Goal: Complete application form

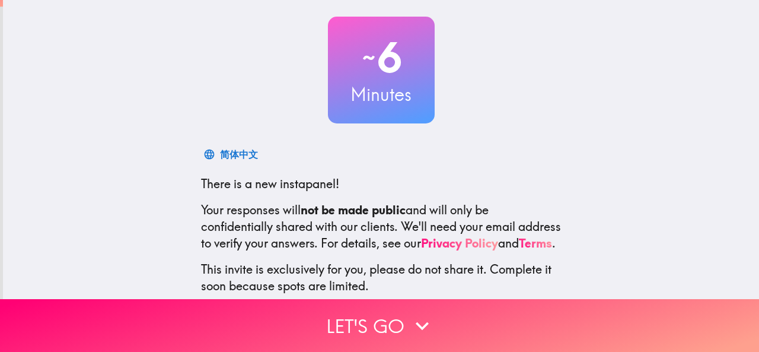
scroll to position [141, 0]
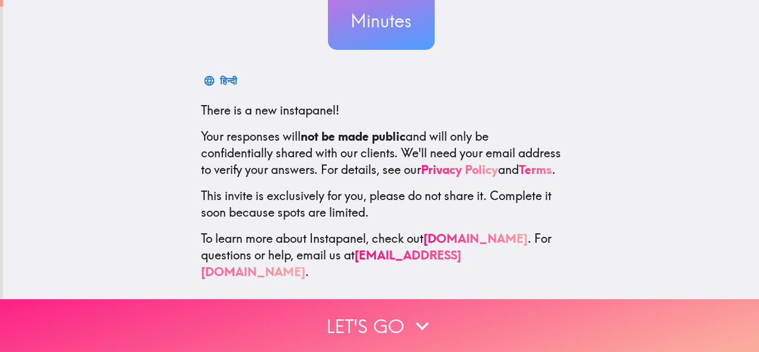
click at [375, 317] on button "Let's go" at bounding box center [379, 325] width 759 height 53
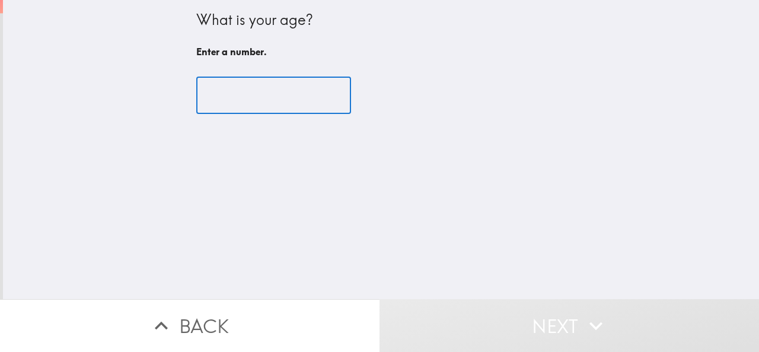
click at [244, 91] on input "number" at bounding box center [273, 95] width 155 height 37
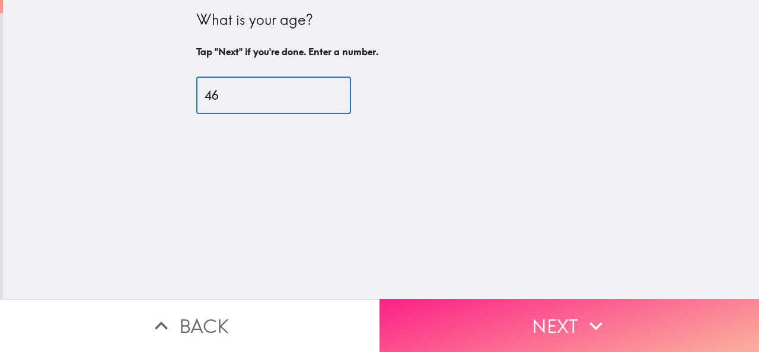
type input "46"
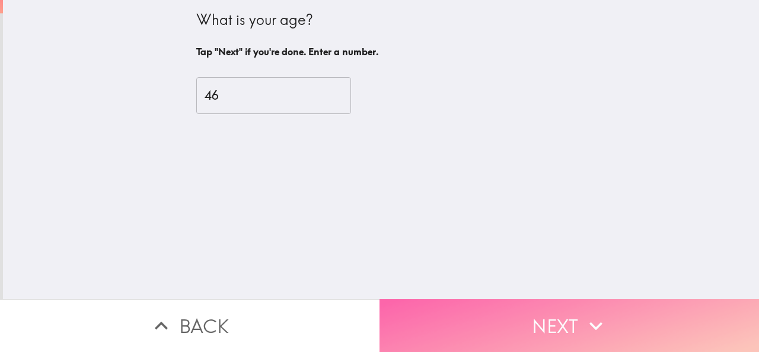
click at [471, 302] on button "Next" at bounding box center [568, 325] width 379 height 53
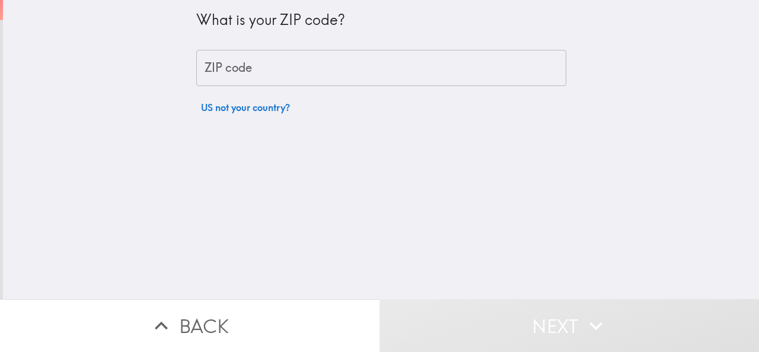
click at [223, 66] on input "ZIP code" at bounding box center [381, 68] width 370 height 37
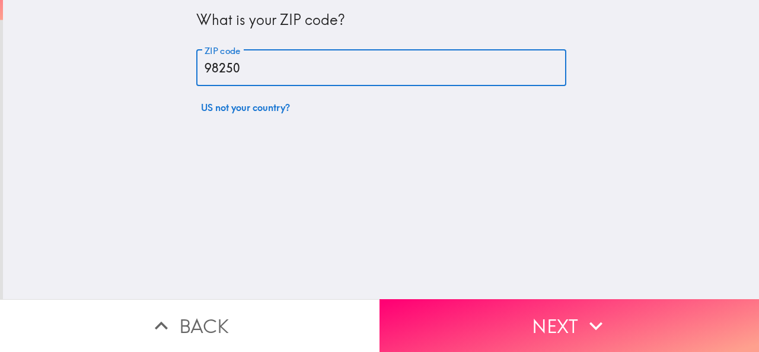
type input "98250"
click at [475, 303] on button "Next" at bounding box center [568, 325] width 379 height 53
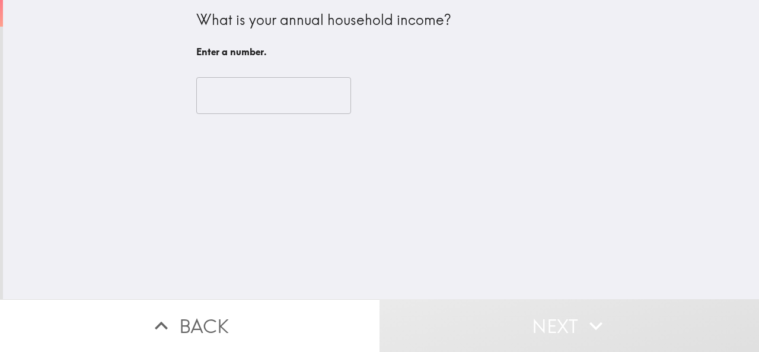
click at [231, 103] on input "number" at bounding box center [273, 95] width 155 height 37
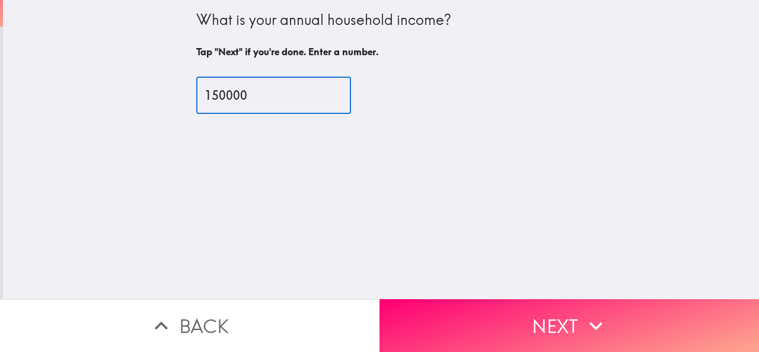
type input "150000"
click at [516, 315] on button "Next" at bounding box center [568, 325] width 379 height 53
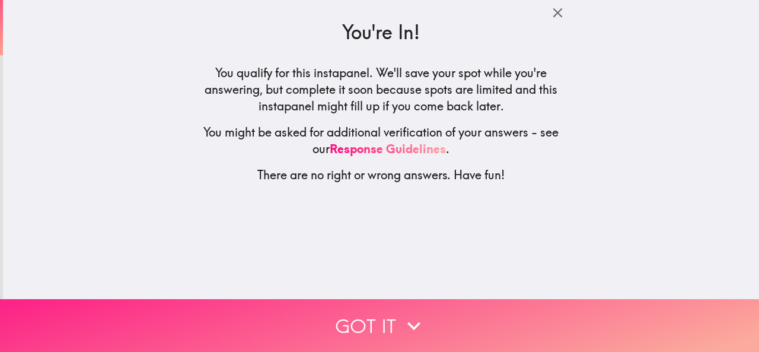
click at [369, 311] on button "Got it" at bounding box center [379, 325] width 759 height 53
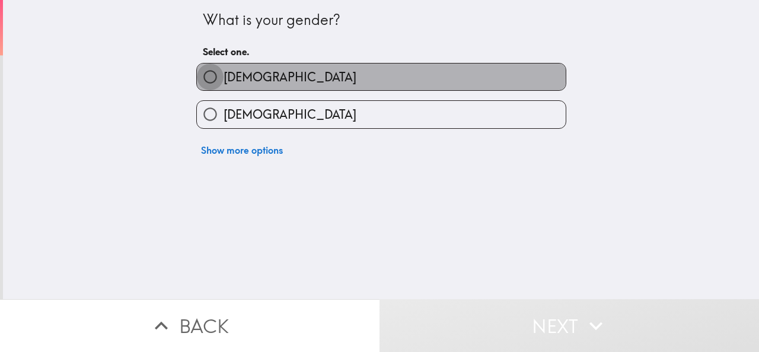
click at [201, 72] on input "[DEMOGRAPHIC_DATA]" at bounding box center [210, 76] width 27 height 27
radio input "true"
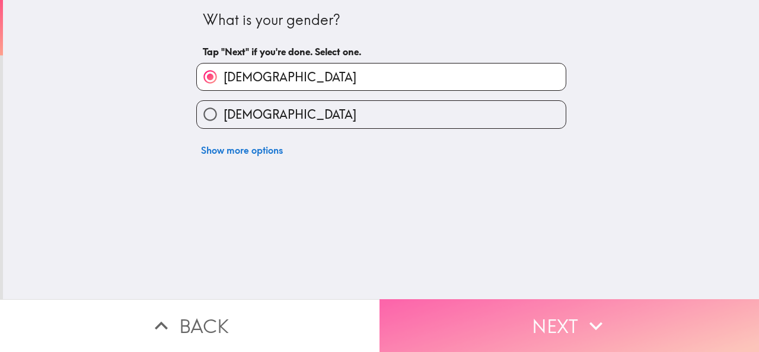
click at [503, 320] on button "Next" at bounding box center [568, 325] width 379 height 53
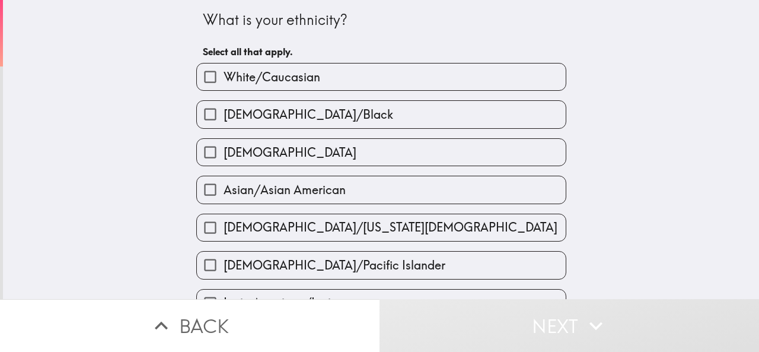
click at [289, 82] on span "White/Caucasian" at bounding box center [271, 77] width 97 height 17
click at [223, 82] on input "White/Caucasian" at bounding box center [210, 76] width 27 height 27
checkbox input "true"
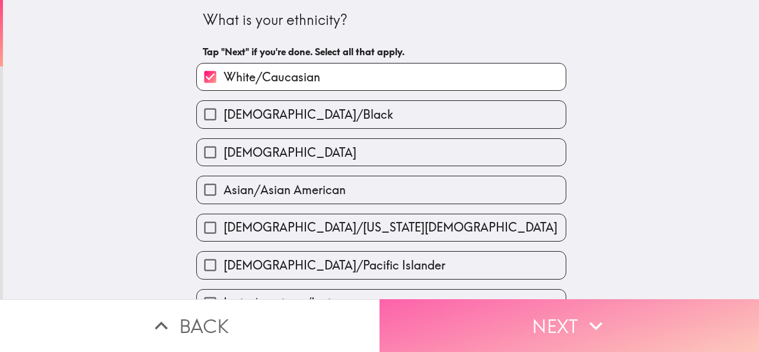
click at [471, 302] on button "Next" at bounding box center [568, 325] width 379 height 53
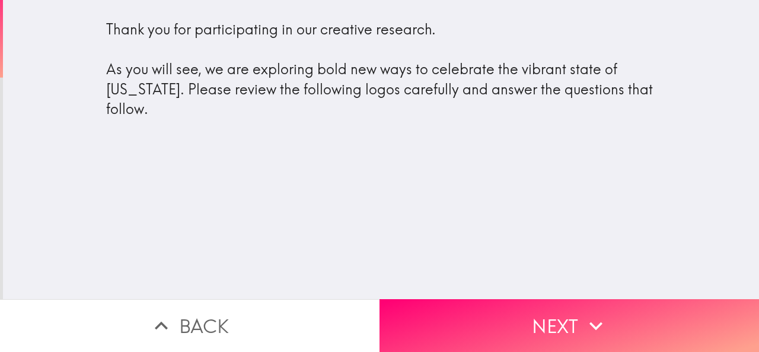
click at [531, 317] on button "Next" at bounding box center [568, 325] width 379 height 53
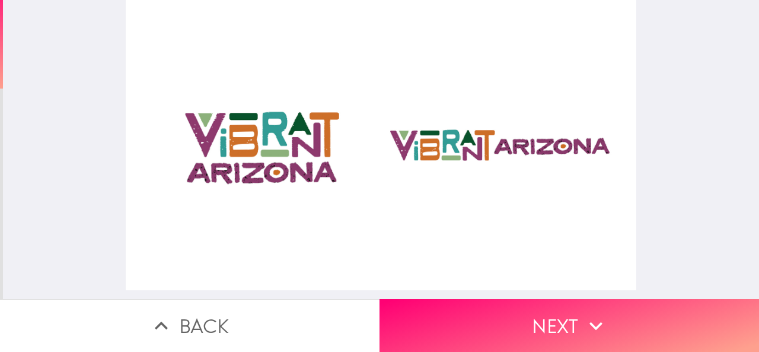
click at [281, 143] on div at bounding box center [381, 145] width 510 height 290
click at [435, 143] on div at bounding box center [381, 145] width 510 height 290
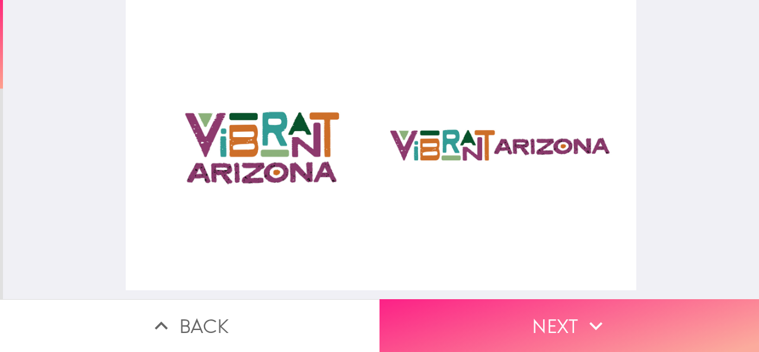
click at [568, 321] on button "Next" at bounding box center [568, 325] width 379 height 53
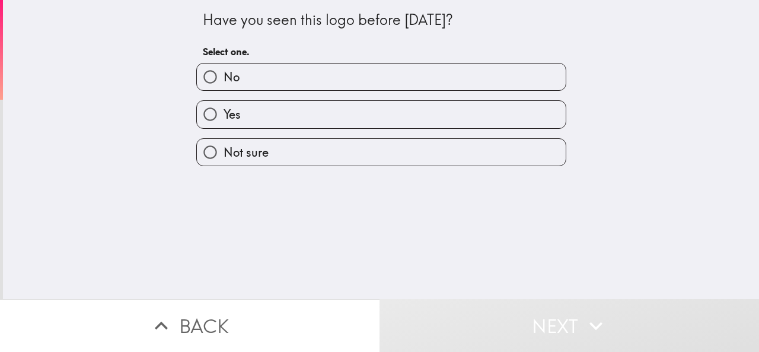
drag, startPoint x: 193, startPoint y: 12, endPoint x: 422, endPoint y: 29, distance: 229.4
click at [421, 19] on div "Have you seen this logo before [DATE]? Select one. No Yes Not sure" at bounding box center [380, 83] width 379 height 166
click at [261, 76] on label "No" at bounding box center [381, 76] width 369 height 27
click at [223, 76] on input "No" at bounding box center [210, 76] width 27 height 27
radio input "true"
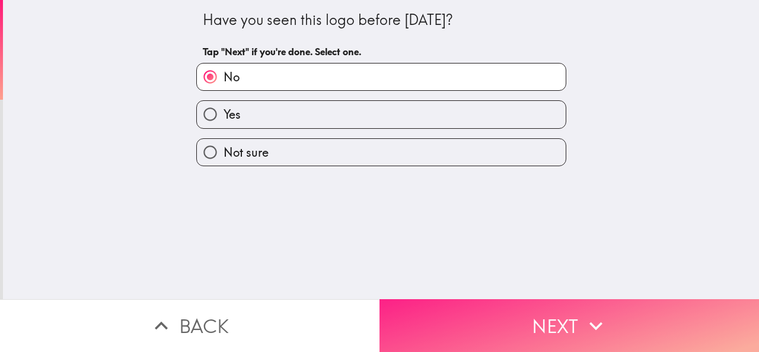
click at [463, 318] on button "Next" at bounding box center [568, 325] width 379 height 53
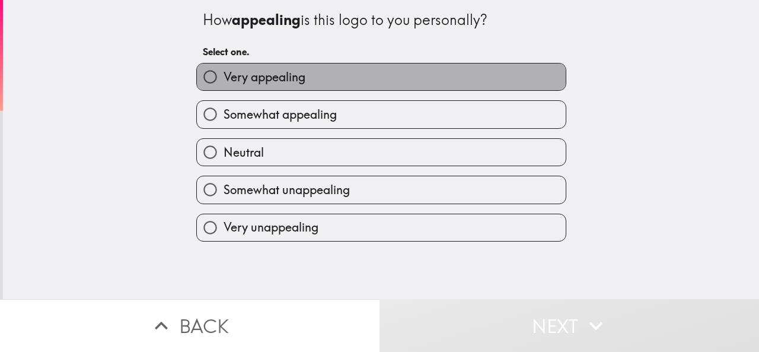
click at [242, 78] on span "Very appealing" at bounding box center [264, 77] width 82 height 17
click at [223, 78] on input "Very appealing" at bounding box center [210, 76] width 27 height 27
radio input "true"
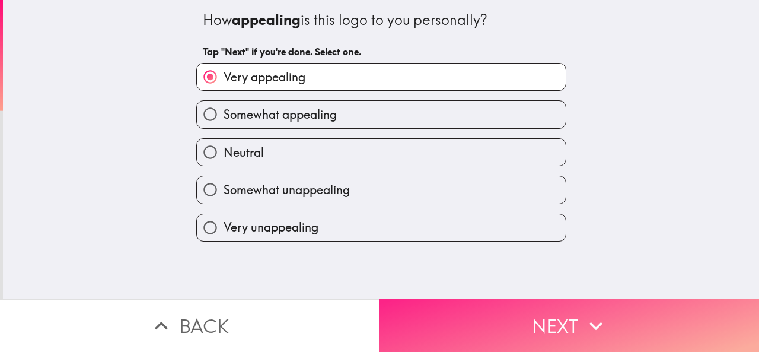
click at [456, 312] on button "Next" at bounding box center [568, 325] width 379 height 53
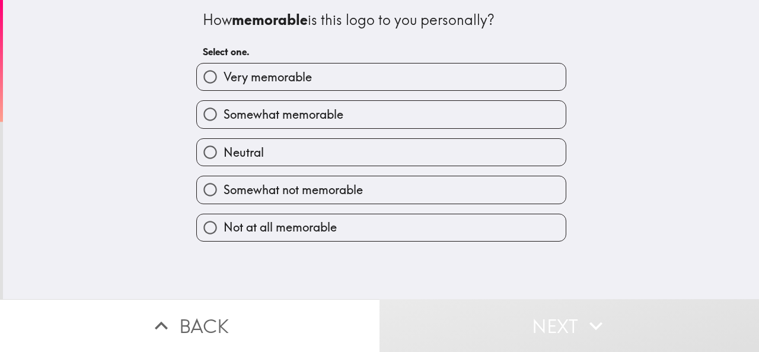
click at [278, 182] on label "Somewhat not memorable" at bounding box center [381, 189] width 369 height 27
click at [223, 182] on input "Somewhat not memorable" at bounding box center [210, 189] width 27 height 27
radio input "true"
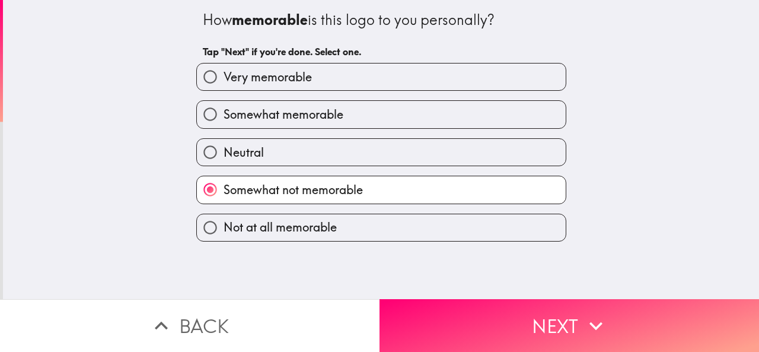
click at [268, 189] on span "Somewhat not memorable" at bounding box center [292, 189] width 139 height 17
click at [223, 189] on input "Somewhat not memorable" at bounding box center [210, 189] width 27 height 27
click at [268, 114] on span "Somewhat memorable" at bounding box center [283, 114] width 120 height 17
click at [223, 114] on input "Somewhat memorable" at bounding box center [210, 114] width 27 height 27
radio input "true"
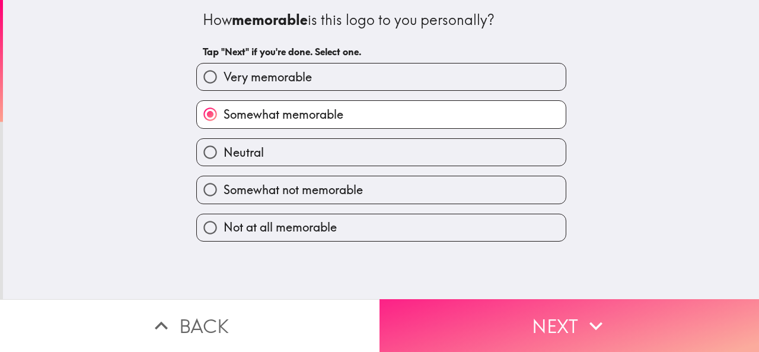
click at [473, 308] on button "Next" at bounding box center [568, 325] width 379 height 53
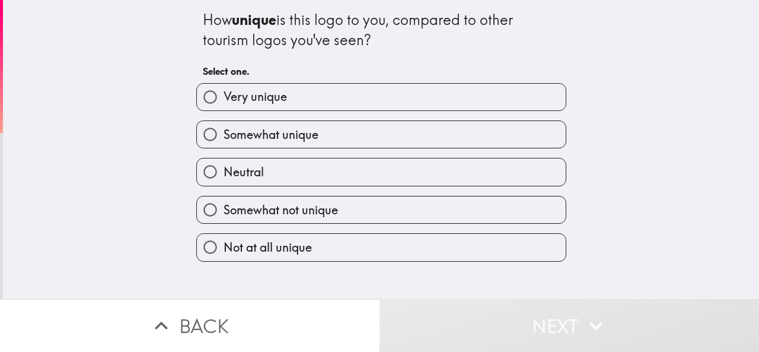
click at [258, 132] on span "Somewhat unique" at bounding box center [270, 134] width 95 height 17
click at [223, 132] on input "Somewhat unique" at bounding box center [210, 134] width 27 height 27
radio input "true"
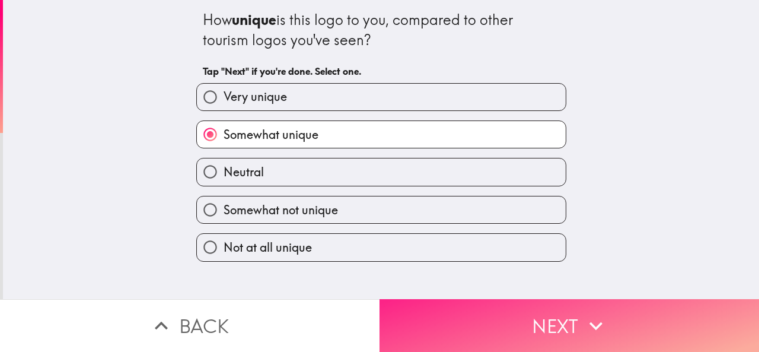
click at [506, 309] on button "Next" at bounding box center [568, 325] width 379 height 53
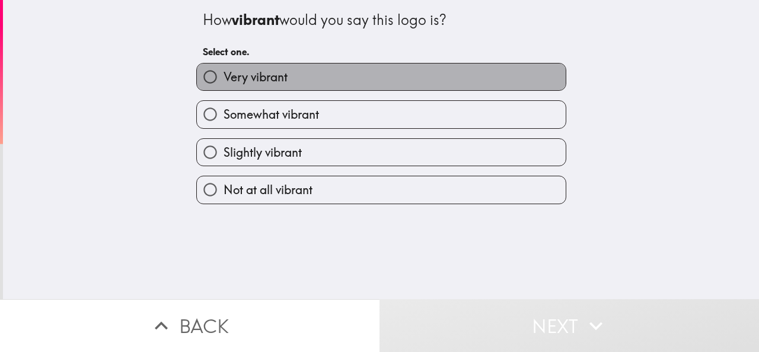
click at [295, 84] on label "Very vibrant" at bounding box center [381, 76] width 369 height 27
click at [223, 84] on input "Very vibrant" at bounding box center [210, 76] width 27 height 27
radio input "true"
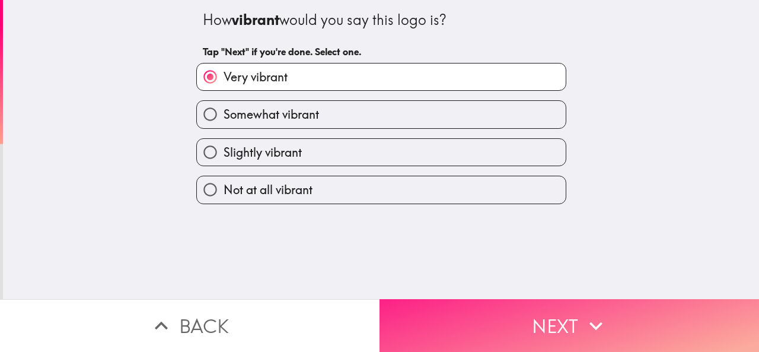
click at [464, 309] on button "Next" at bounding box center [568, 325] width 379 height 53
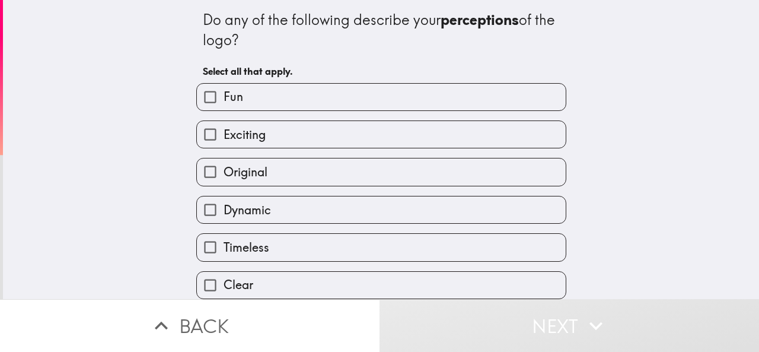
click at [276, 132] on label "Exciting" at bounding box center [381, 134] width 369 height 27
click at [223, 132] on input "Exciting" at bounding box center [210, 134] width 27 height 27
checkbox input "true"
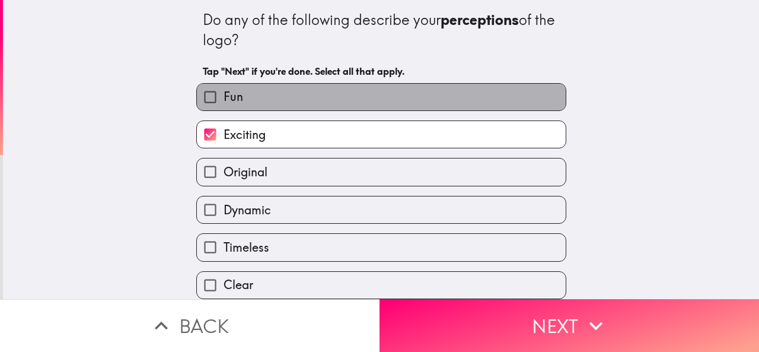
click at [249, 108] on label "Fun" at bounding box center [381, 97] width 369 height 27
click at [223, 108] on input "Fun" at bounding box center [210, 97] width 27 height 27
checkbox input "true"
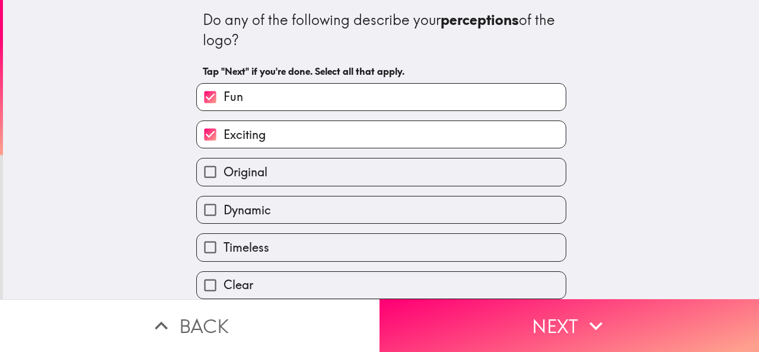
click at [270, 175] on label "Original" at bounding box center [381, 171] width 369 height 27
click at [223, 175] on input "Original" at bounding box center [210, 171] width 27 height 27
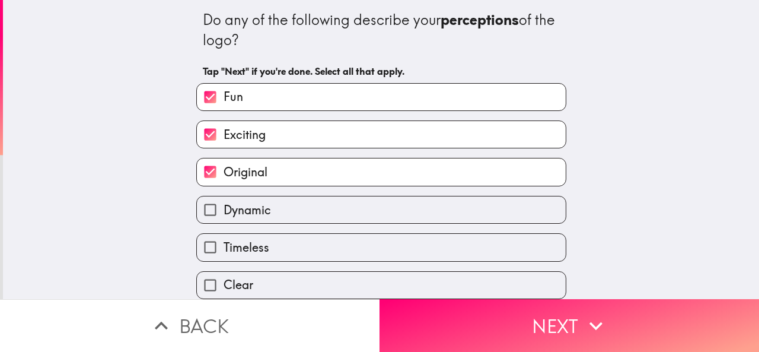
click at [223, 171] on span "Original" at bounding box center [245, 172] width 44 height 17
click at [219, 171] on input "Original" at bounding box center [210, 171] width 27 height 27
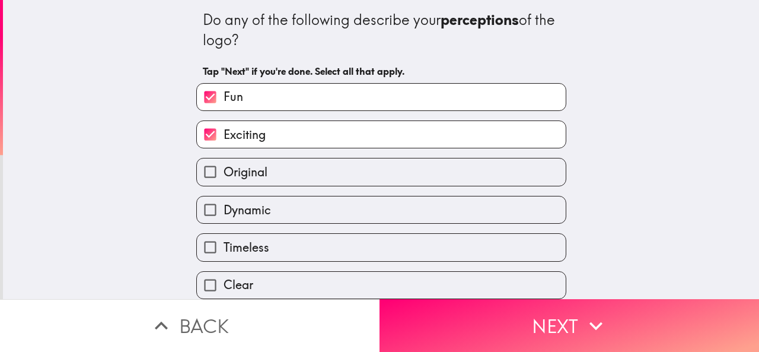
click at [197, 167] on input "Original" at bounding box center [210, 171] width 27 height 27
checkbox input "true"
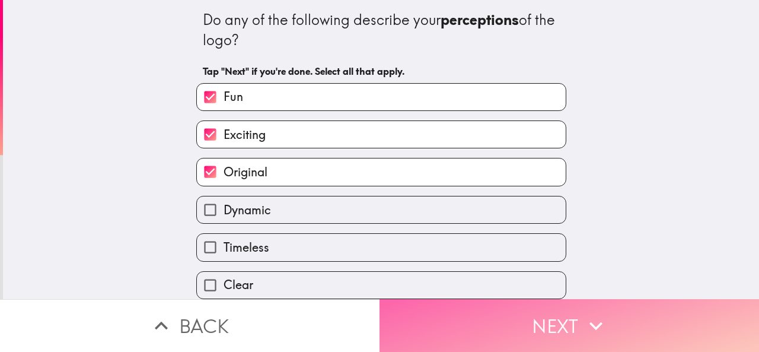
click at [488, 309] on button "Next" at bounding box center [568, 325] width 379 height 53
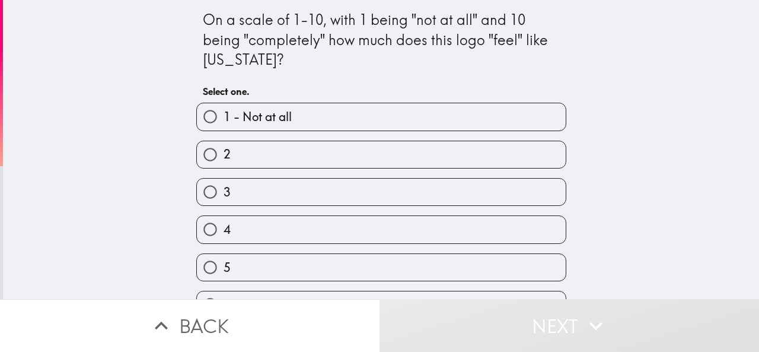
scroll to position [183, 0]
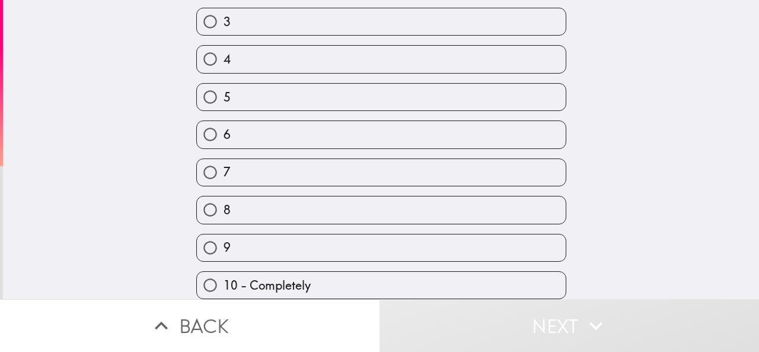
click at [257, 196] on label "8" at bounding box center [381, 209] width 369 height 27
click at [223, 196] on input "8" at bounding box center [210, 209] width 27 height 27
radio input "true"
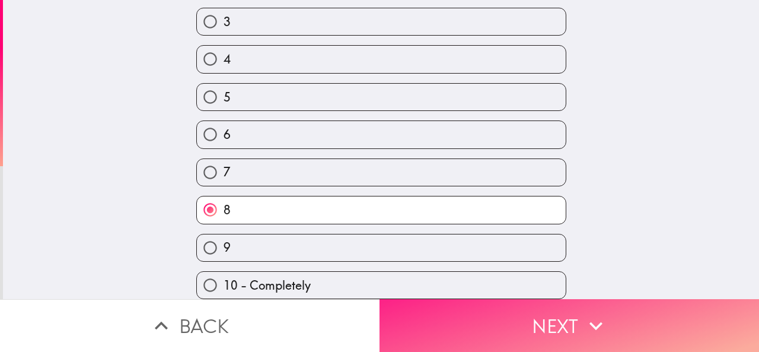
click at [466, 312] on button "Next" at bounding box center [568, 325] width 379 height 53
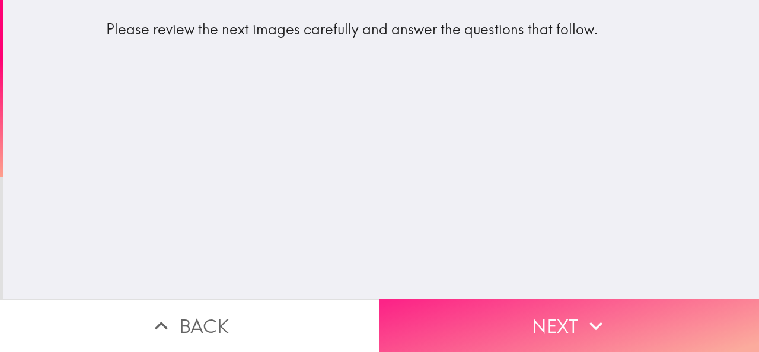
click at [500, 317] on button "Next" at bounding box center [568, 325] width 379 height 53
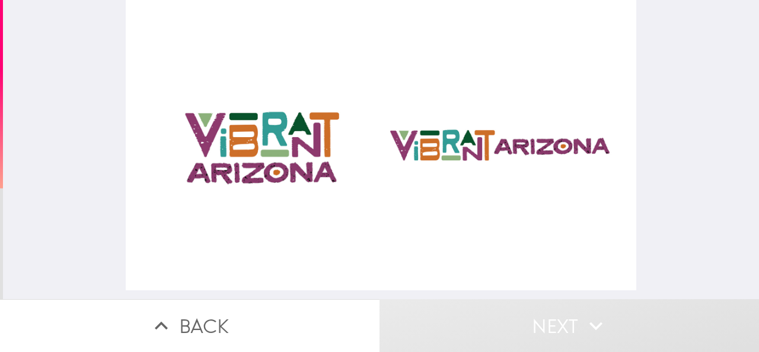
click at [310, 140] on div at bounding box center [381, 145] width 510 height 290
click at [408, 142] on div at bounding box center [381, 145] width 510 height 290
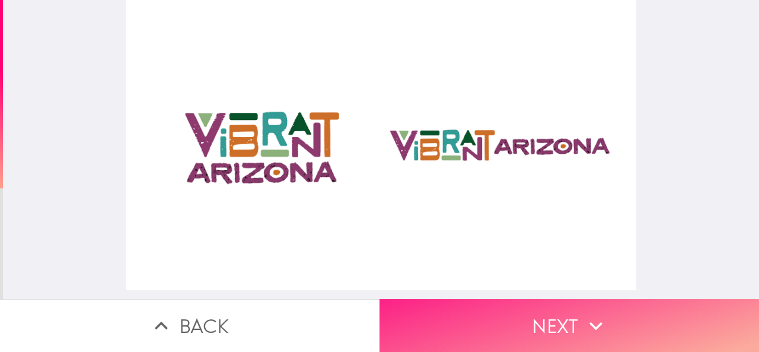
click at [480, 306] on button "Next" at bounding box center [568, 325] width 379 height 53
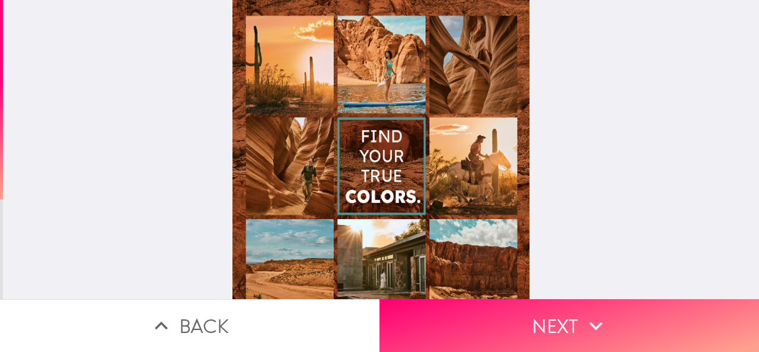
scroll to position [146, 0]
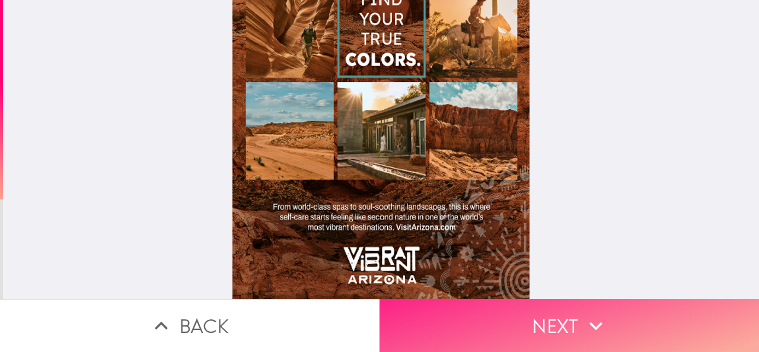
click at [475, 306] on button "Next" at bounding box center [568, 325] width 379 height 53
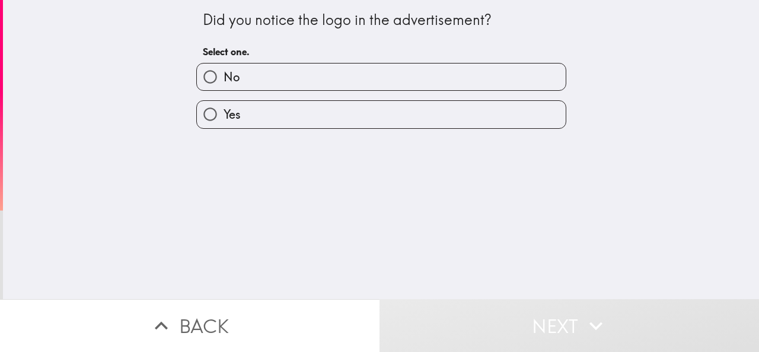
click at [338, 82] on label "No" at bounding box center [381, 76] width 369 height 27
click at [223, 82] on input "No" at bounding box center [210, 76] width 27 height 27
radio input "true"
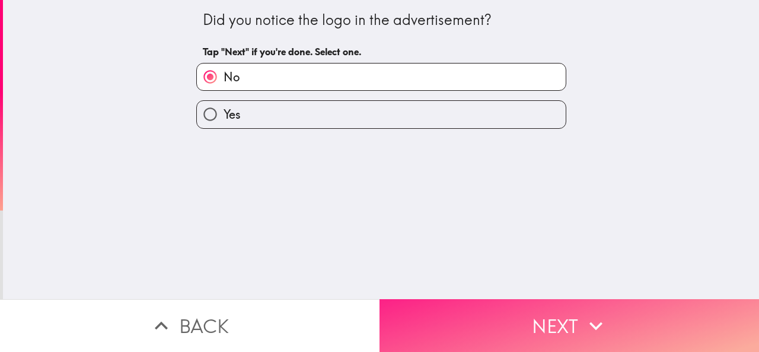
click at [509, 305] on button "Next" at bounding box center [568, 325] width 379 height 53
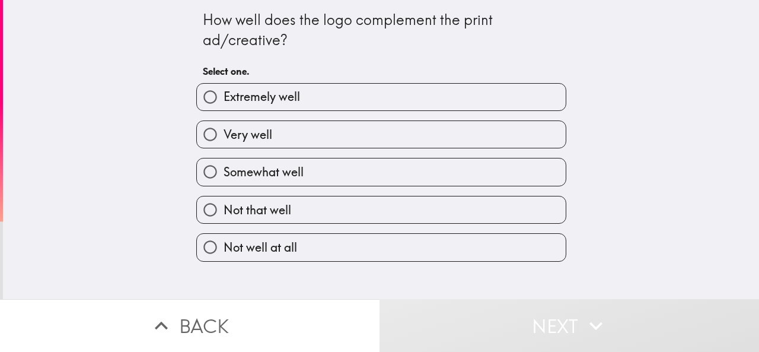
click at [268, 140] on label "Very well" at bounding box center [381, 134] width 369 height 27
click at [223, 140] on input "Very well" at bounding box center [210, 134] width 27 height 27
radio input "true"
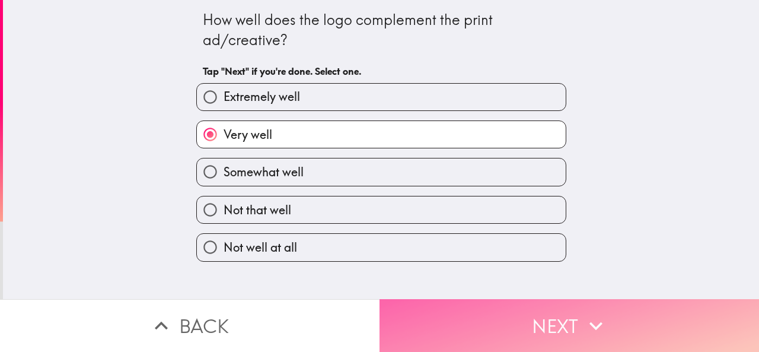
click at [517, 325] on button "Next" at bounding box center [568, 325] width 379 height 53
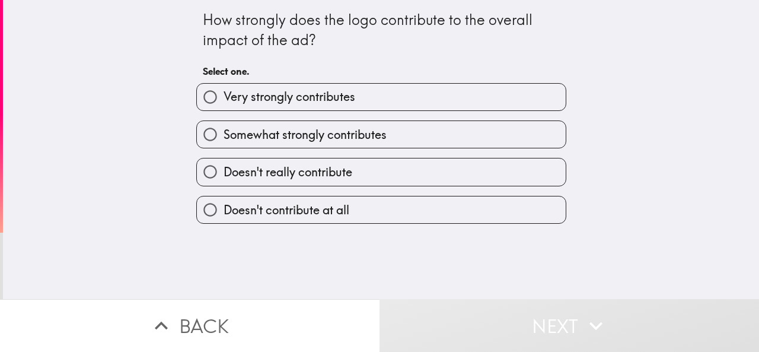
click at [324, 103] on span "Very strongly contributes" at bounding box center [289, 96] width 132 height 17
click at [223, 103] on input "Very strongly contributes" at bounding box center [210, 97] width 27 height 27
radio input "true"
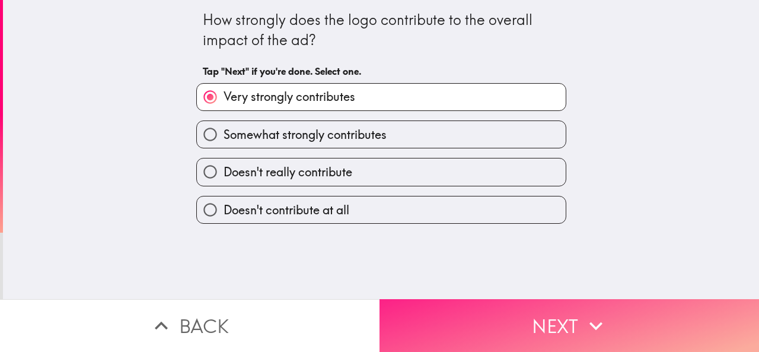
click at [475, 326] on button "Next" at bounding box center [568, 325] width 379 height 53
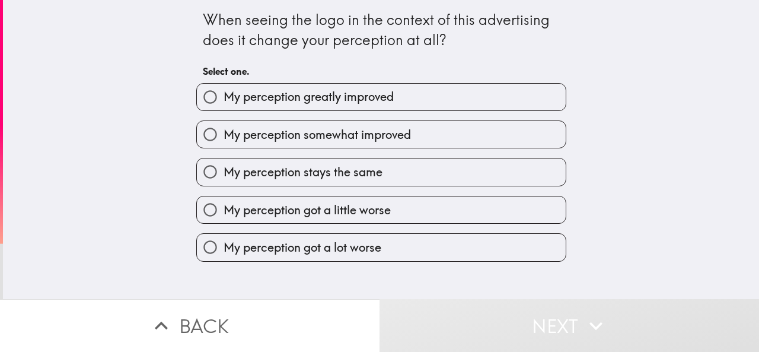
click at [312, 145] on label "My perception somewhat improved" at bounding box center [381, 134] width 369 height 27
click at [223, 145] on input "My perception somewhat improved" at bounding box center [210, 134] width 27 height 27
radio input "true"
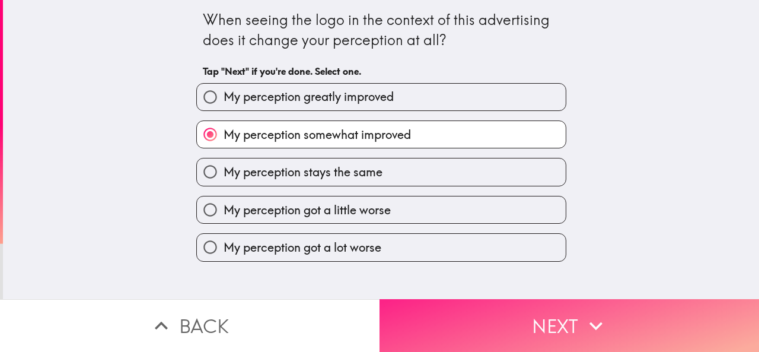
click at [491, 318] on button "Next" at bounding box center [568, 325] width 379 height 53
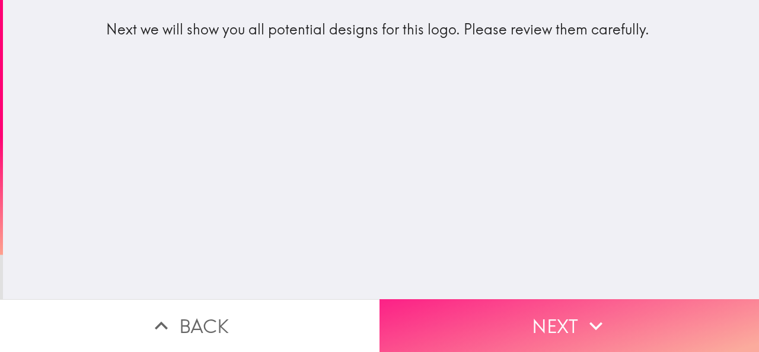
click at [509, 329] on button "Next" at bounding box center [568, 325] width 379 height 53
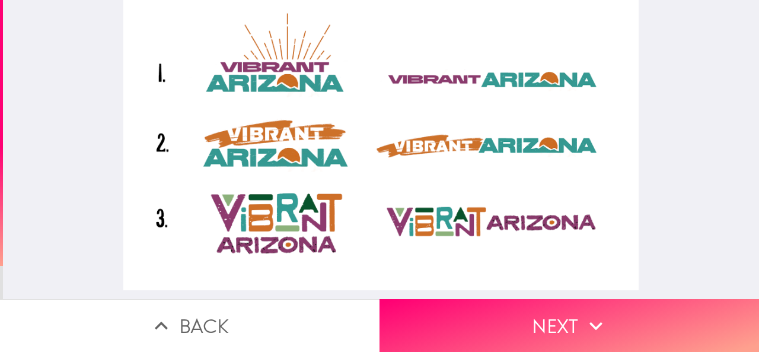
click at [243, 84] on div at bounding box center [381, 145] width 516 height 290
click at [275, 144] on div at bounding box center [381, 145] width 516 height 290
click at [274, 216] on div at bounding box center [381, 145] width 516 height 290
click at [477, 245] on div at bounding box center [381, 145] width 516 height 290
click at [465, 146] on div at bounding box center [381, 145] width 516 height 290
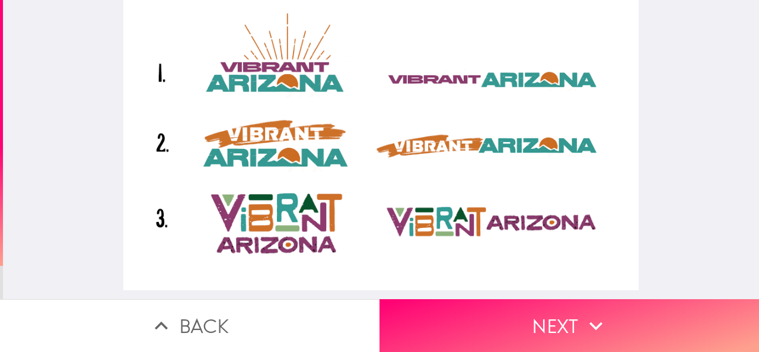
click at [435, 220] on div at bounding box center [381, 145] width 516 height 290
click at [442, 160] on div at bounding box center [381, 145] width 516 height 290
click at [412, 84] on div at bounding box center [381, 145] width 516 height 290
click at [427, 157] on div at bounding box center [381, 145] width 516 height 290
click at [454, 231] on div at bounding box center [381, 145] width 516 height 290
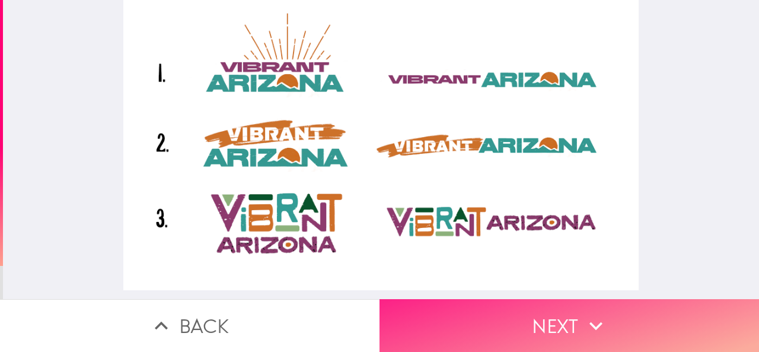
click at [518, 304] on button "Next" at bounding box center [568, 325] width 379 height 53
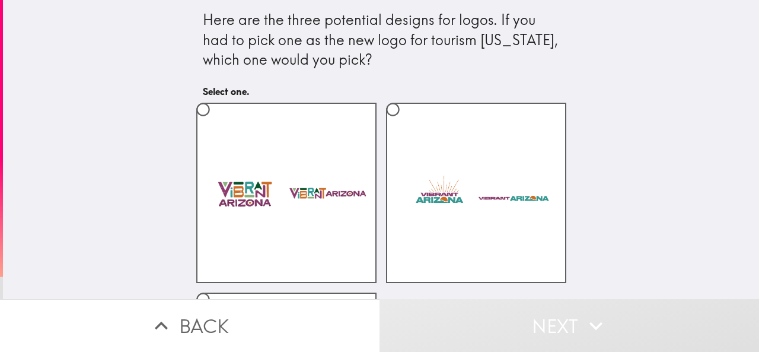
scroll to position [119, 0]
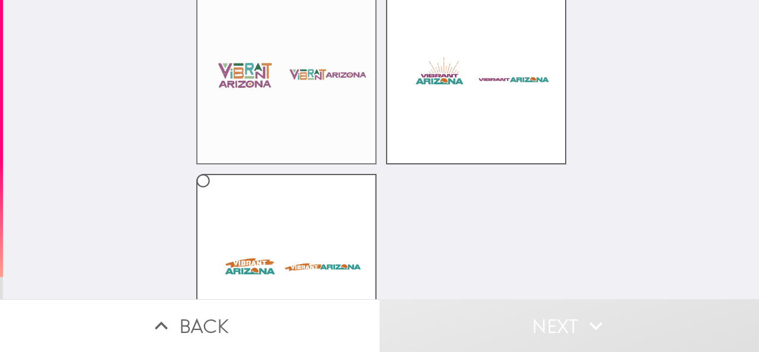
click at [314, 85] on label at bounding box center [286, 74] width 180 height 180
radio input "true"
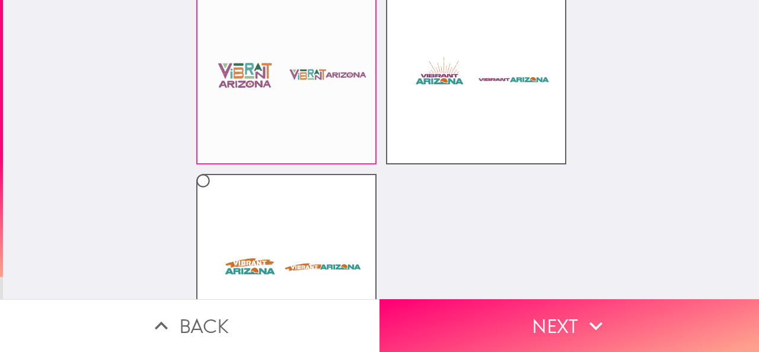
scroll to position [103, 0]
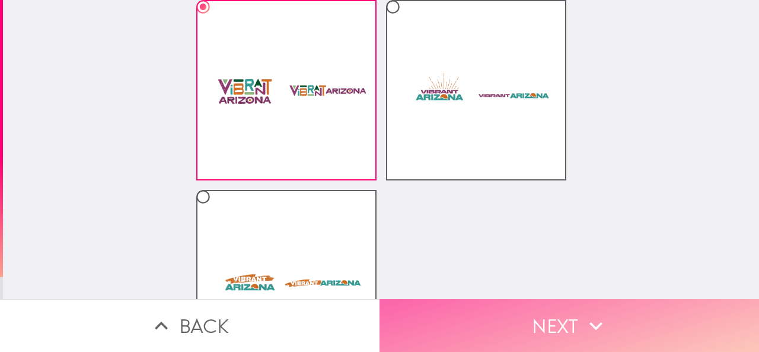
click at [478, 310] on button "Next" at bounding box center [568, 325] width 379 height 53
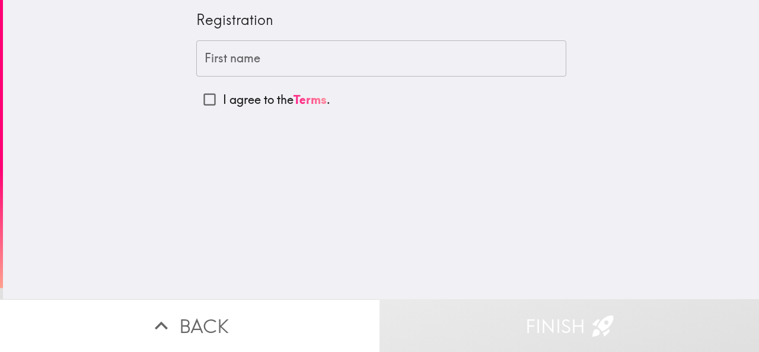
drag, startPoint x: 181, startPoint y: 17, endPoint x: 266, endPoint y: 15, distance: 84.2
click at [266, 15] on div "Registration First name First name I agree to the Terms ." at bounding box center [380, 56] width 379 height 113
click at [228, 62] on div "First name First name" at bounding box center [381, 58] width 370 height 37
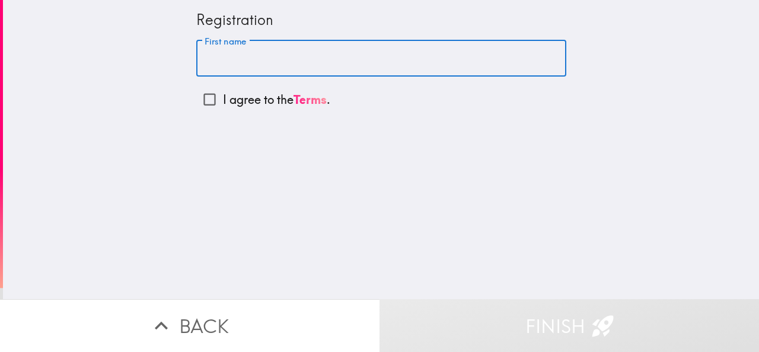
click at [239, 62] on input "First name" at bounding box center [381, 58] width 370 height 37
click at [372, 330] on button "Back" at bounding box center [189, 325] width 379 height 53
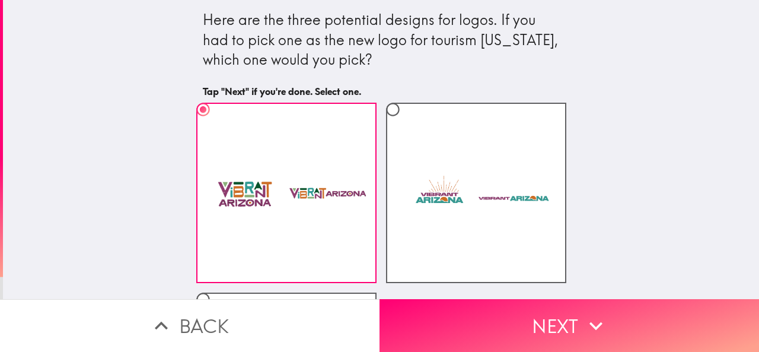
click at [269, 62] on div "Here are the three potential designs for logos. If you had to pick one as the n…" at bounding box center [381, 40] width 357 height 60
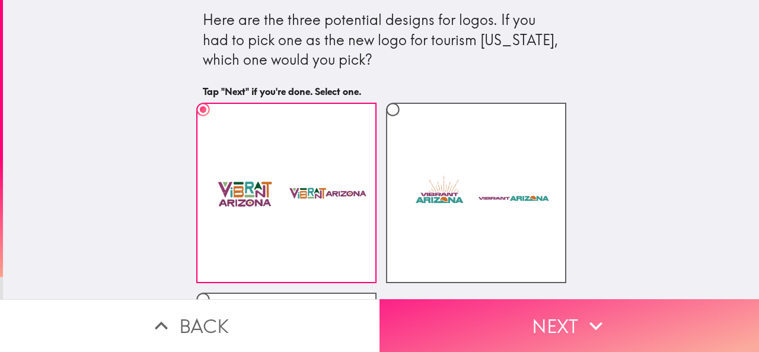
click at [454, 301] on button "Next" at bounding box center [568, 325] width 379 height 53
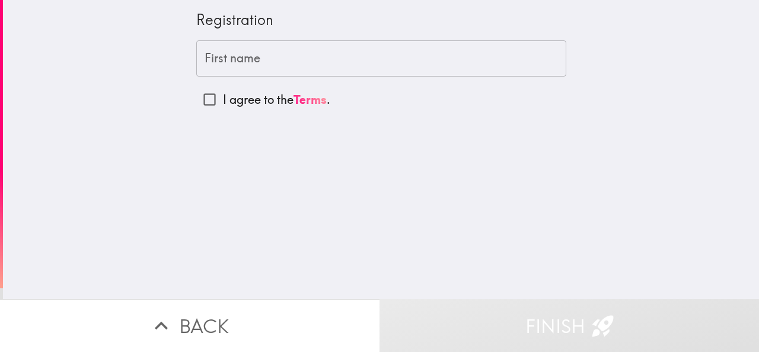
click at [267, 62] on input "First name" at bounding box center [381, 58] width 370 height 37
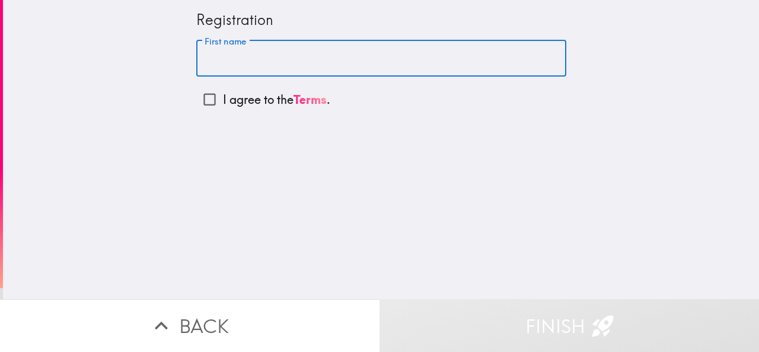
paste input "[PERSON_NAME]"
drag, startPoint x: 222, startPoint y: 59, endPoint x: 276, endPoint y: 55, distance: 54.1
click at [276, 55] on input "[PERSON_NAME]" at bounding box center [381, 58] width 370 height 37
type input "[PERSON_NAME]"
click at [203, 103] on input "I agree to the Terms ." at bounding box center [209, 99] width 27 height 27
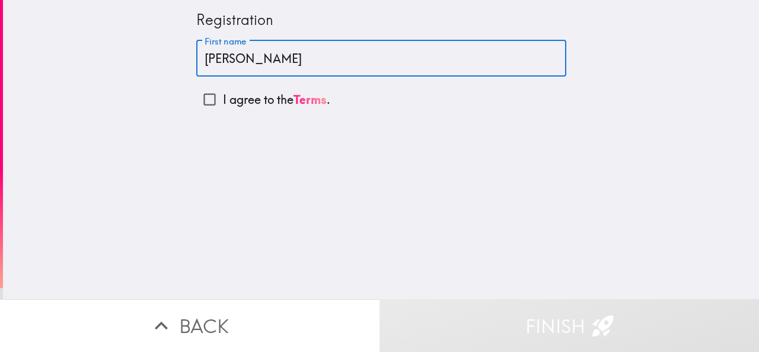
checkbox input "true"
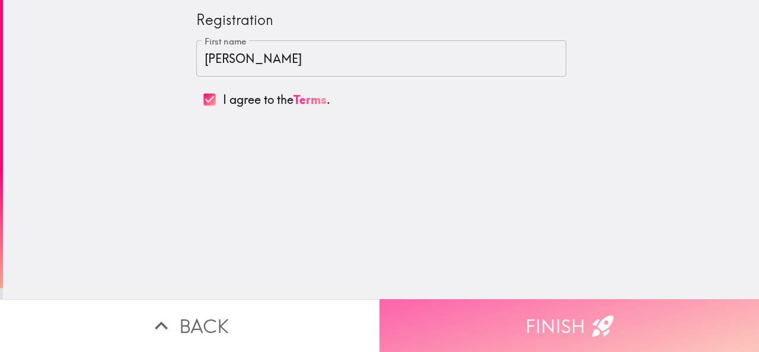
click at [483, 302] on button "Finish" at bounding box center [568, 325] width 379 height 53
